Goal: Transaction & Acquisition: Book appointment/travel/reservation

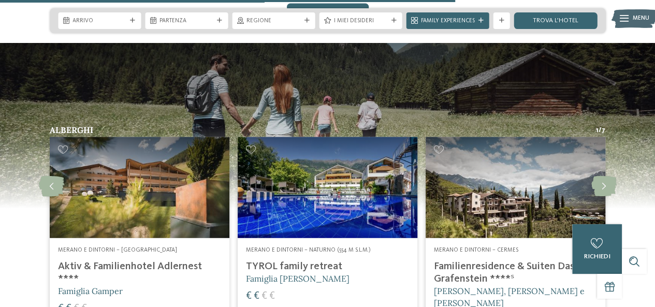
scroll to position [1293, 0]
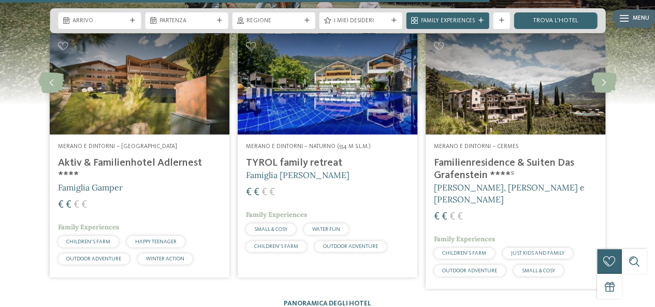
click at [108, 157] on h4 "Aktiv & Familienhotel Adlernest ****" at bounding box center [139, 169] width 163 height 25
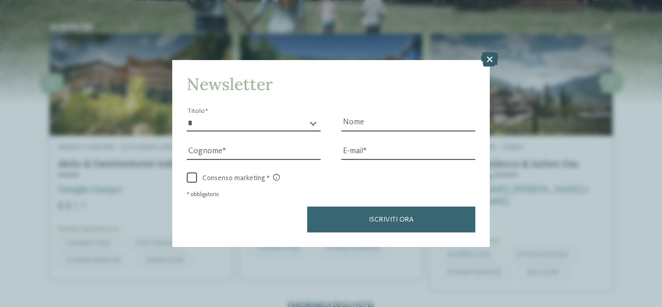
click at [487, 61] on icon at bounding box center [490, 59] width 18 height 14
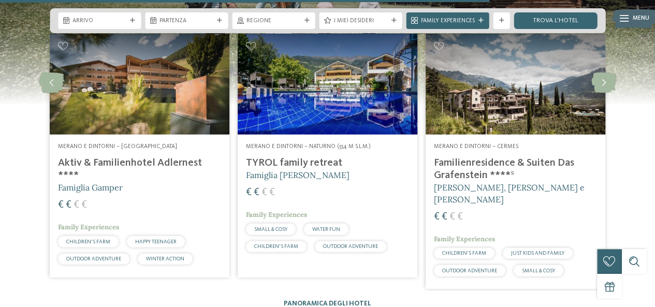
click at [289, 170] on span "Famiglia [PERSON_NAME]" at bounding box center [297, 175] width 103 height 10
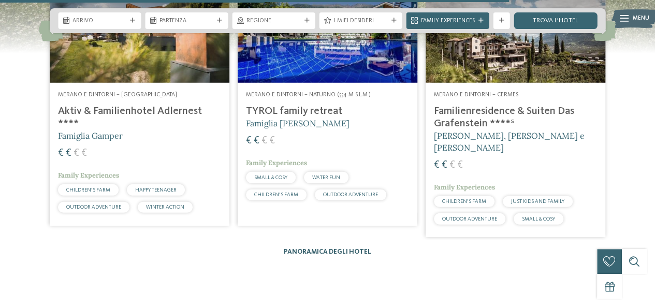
click at [338, 248] on link "Panoramica degli hotel" at bounding box center [327, 251] width 87 height 7
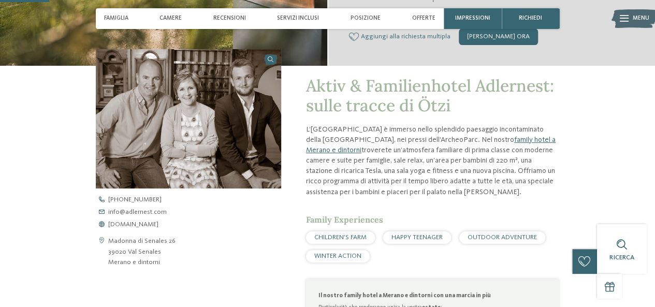
scroll to position [259, 0]
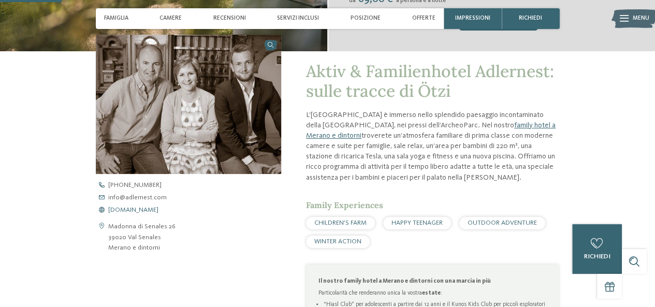
click at [146, 207] on span "www.adlernest.com" at bounding box center [133, 210] width 50 height 7
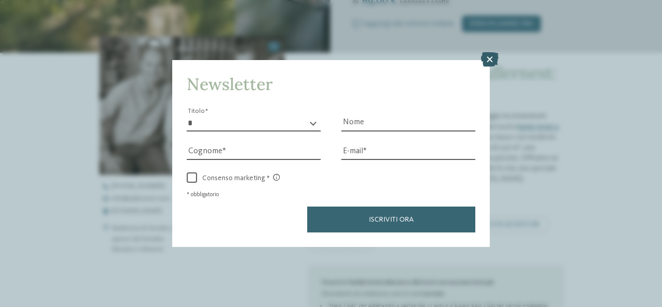
click at [493, 54] on icon at bounding box center [490, 59] width 18 height 14
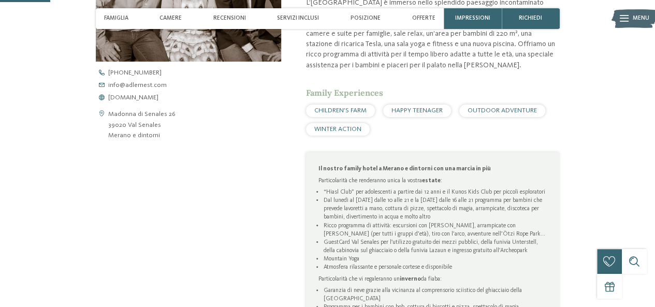
scroll to position [207, 0]
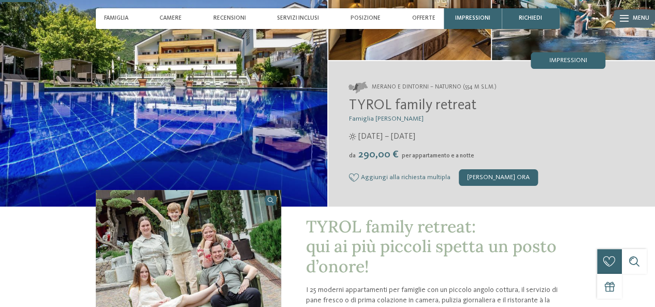
scroll to position [259, 0]
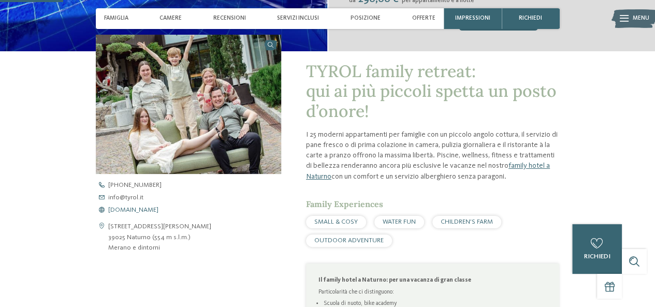
click at [129, 211] on span "www.tyrol.it" at bounding box center [133, 210] width 50 height 7
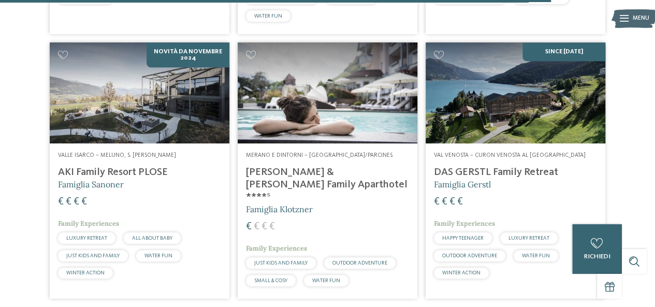
scroll to position [2328, 0]
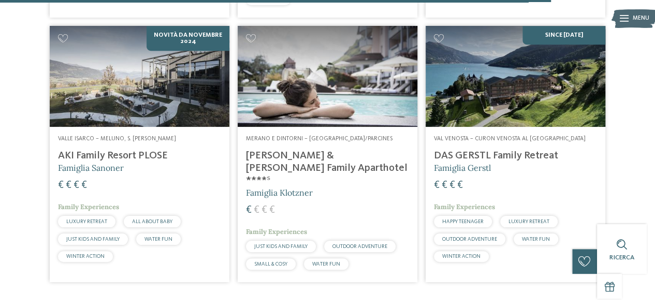
click at [348, 150] on h4 "[PERSON_NAME] & [PERSON_NAME] Family Aparthotel ****ˢ" at bounding box center [327, 168] width 163 height 37
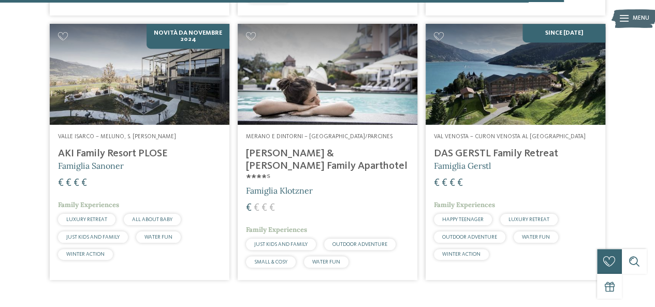
scroll to position [2473, 0]
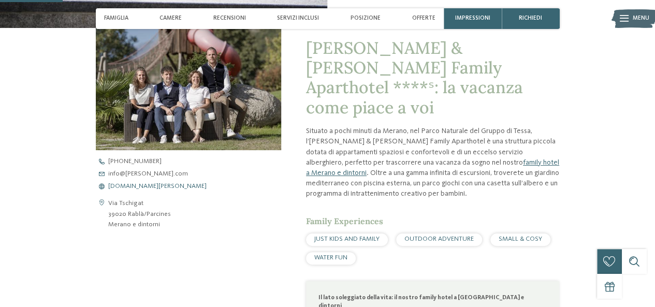
click at [157, 186] on span "[DOMAIN_NAME][PERSON_NAME]" at bounding box center [157, 186] width 98 height 7
